Goal: Navigation & Orientation: Find specific page/section

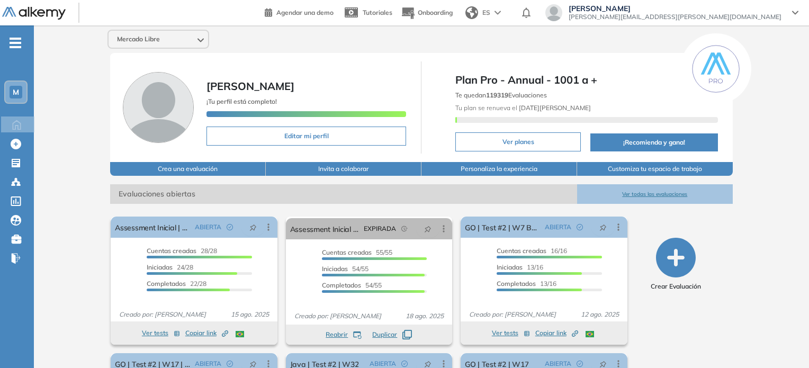
click at [8, 88] on div "M" at bounding box center [15, 92] width 21 height 21
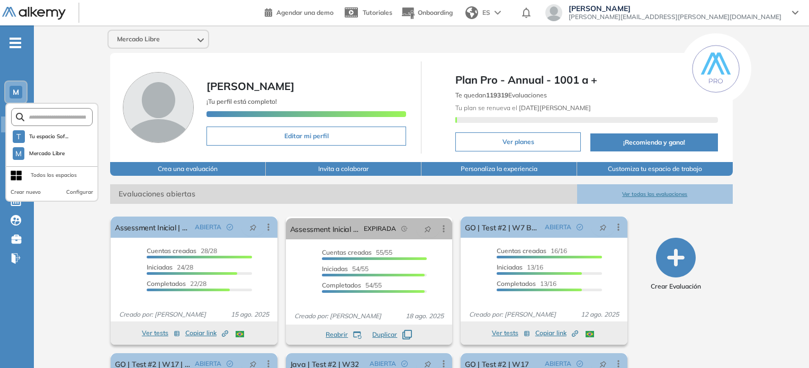
click at [63, 176] on div "Todos los espacios" at bounding box center [54, 175] width 46 height 8
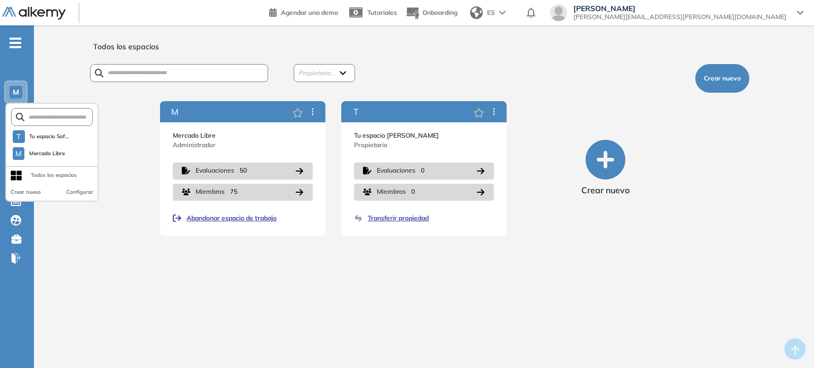
click at [51, 58] on div "Todos los espacios Propietario... [PERSON_NAME] (Yo) [PERSON_NAME] nuevo M Merc…" at bounding box center [424, 201] width 780 height 326
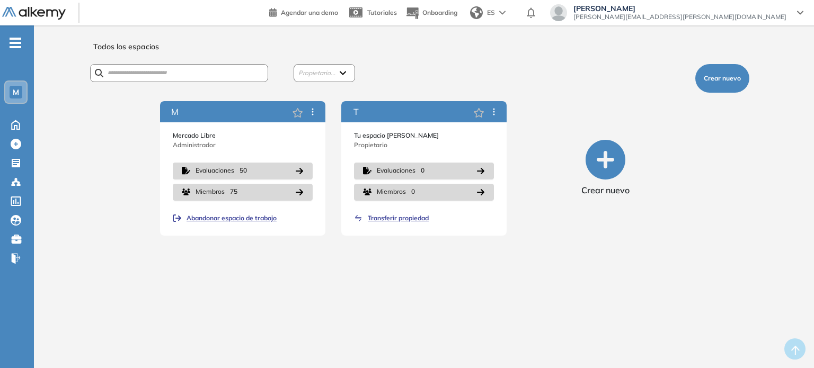
click at [11, 95] on div "M" at bounding box center [16, 92] width 13 height 13
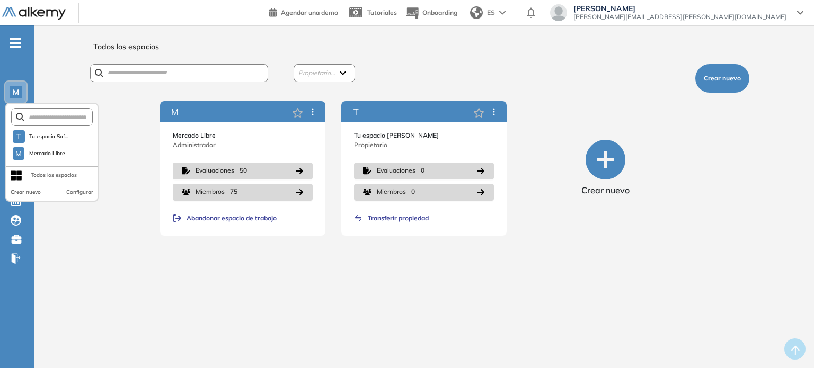
click at [11, 36] on div "-" at bounding box center [16, 34] width 32 height 8
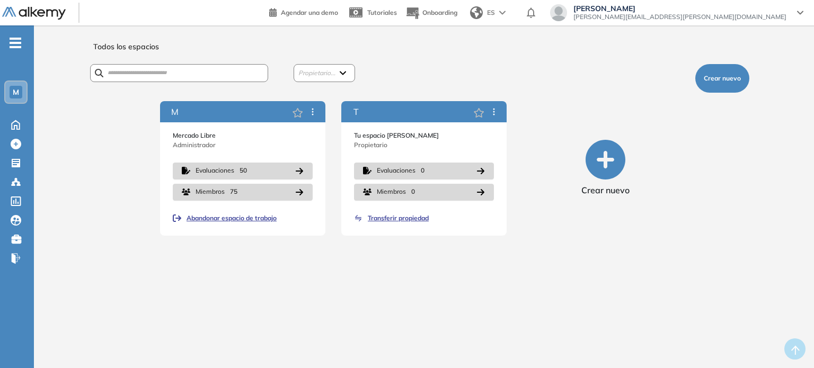
click at [11, 36] on div "-" at bounding box center [16, 34] width 32 height 8
click at [15, 46] on span "-" at bounding box center [16, 42] width 12 height 8
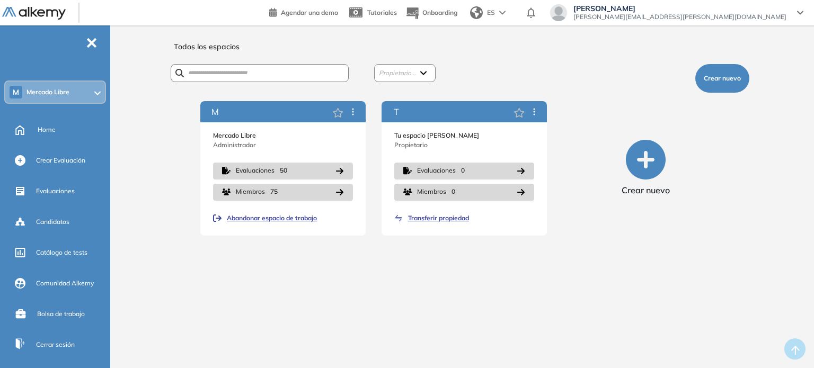
click at [96, 44] on span "-" at bounding box center [92, 42] width 12 height 8
